Goal: Navigation & Orientation: Find specific page/section

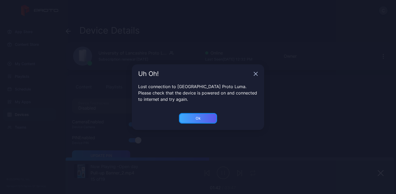
click at [201, 119] on div "Ok" at bounding box center [198, 118] width 38 height 11
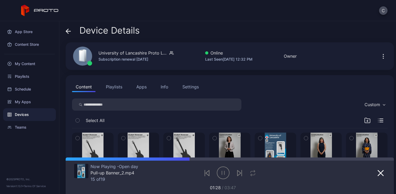
click at [196, 89] on div "Settings" at bounding box center [190, 87] width 16 height 6
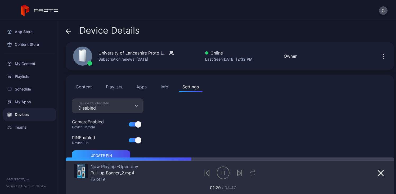
scroll to position [19, 0]
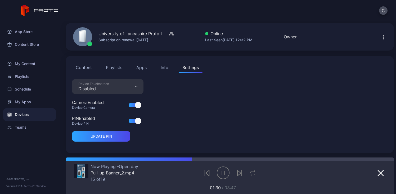
click at [165, 67] on div "Info" at bounding box center [165, 67] width 8 height 6
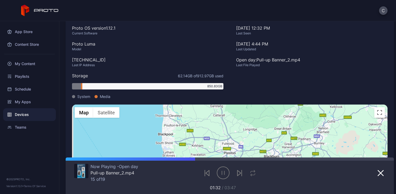
scroll to position [0, 0]
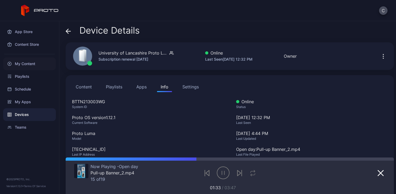
click at [37, 65] on div "My Content" at bounding box center [29, 63] width 53 height 13
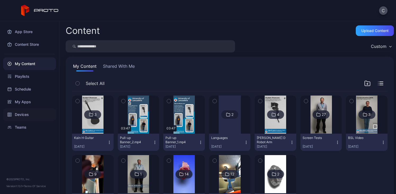
click at [26, 113] on div "Devices" at bounding box center [29, 114] width 53 height 13
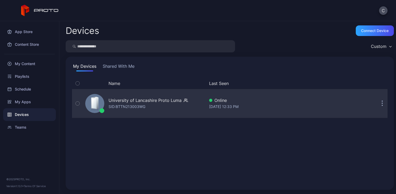
click at [161, 110] on div "University of Lancashire Proto Luma SID: BTTN213003WG" at bounding box center [144, 103] width 122 height 26
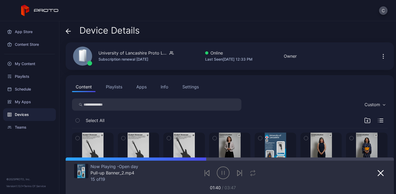
click at [164, 88] on div "Info" at bounding box center [165, 87] width 8 height 6
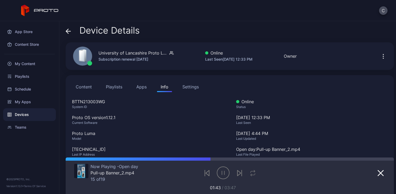
click at [189, 88] on div "Settings" at bounding box center [190, 87] width 16 height 6
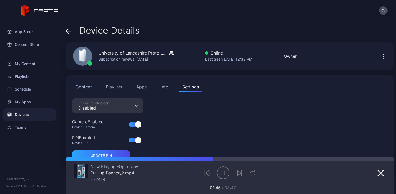
click at [379, 58] on button "button" at bounding box center [383, 56] width 8 height 11
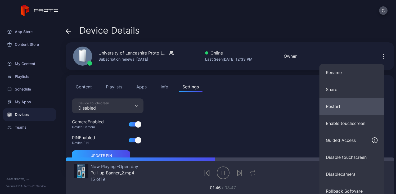
scroll to position [19, 0]
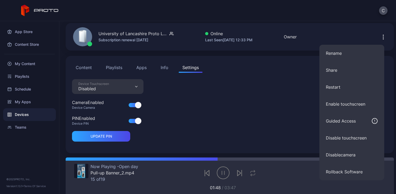
click at [165, 63] on button "Info" at bounding box center [164, 67] width 15 height 11
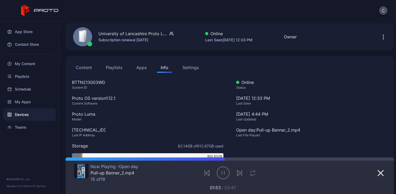
click at [142, 68] on button "Apps" at bounding box center [142, 67] width 18 height 11
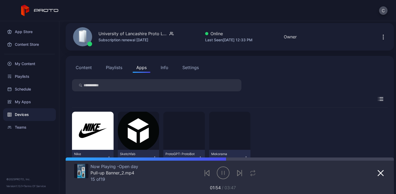
click at [116, 68] on button "Playlists" at bounding box center [114, 67] width 24 height 11
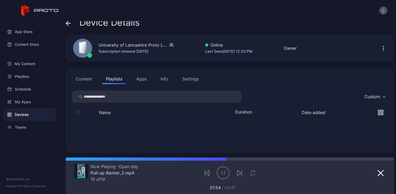
scroll to position [0, 0]
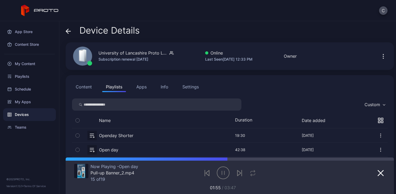
click at [84, 69] on div "University of Lancashire Proto Luma Subscription renewal Jan 13, 2026" at bounding box center [120, 56] width 107 height 29
